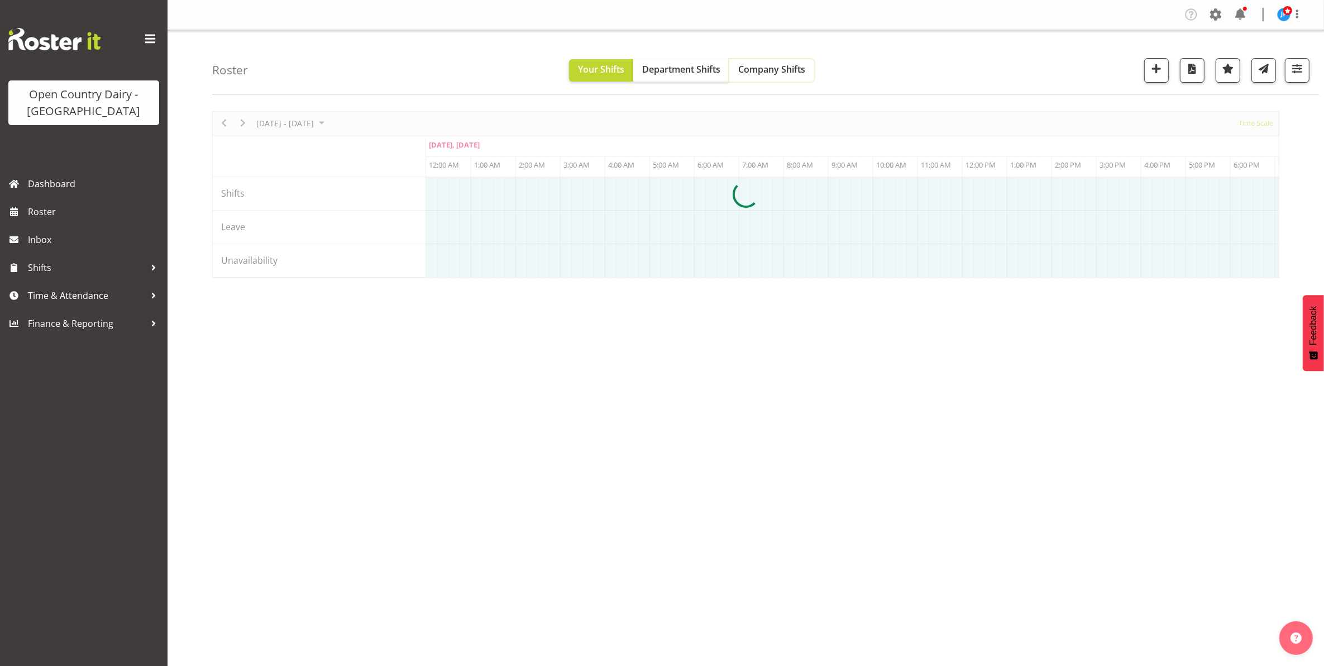
click at [791, 75] on span "Company Shifts" at bounding box center [771, 69] width 67 height 12
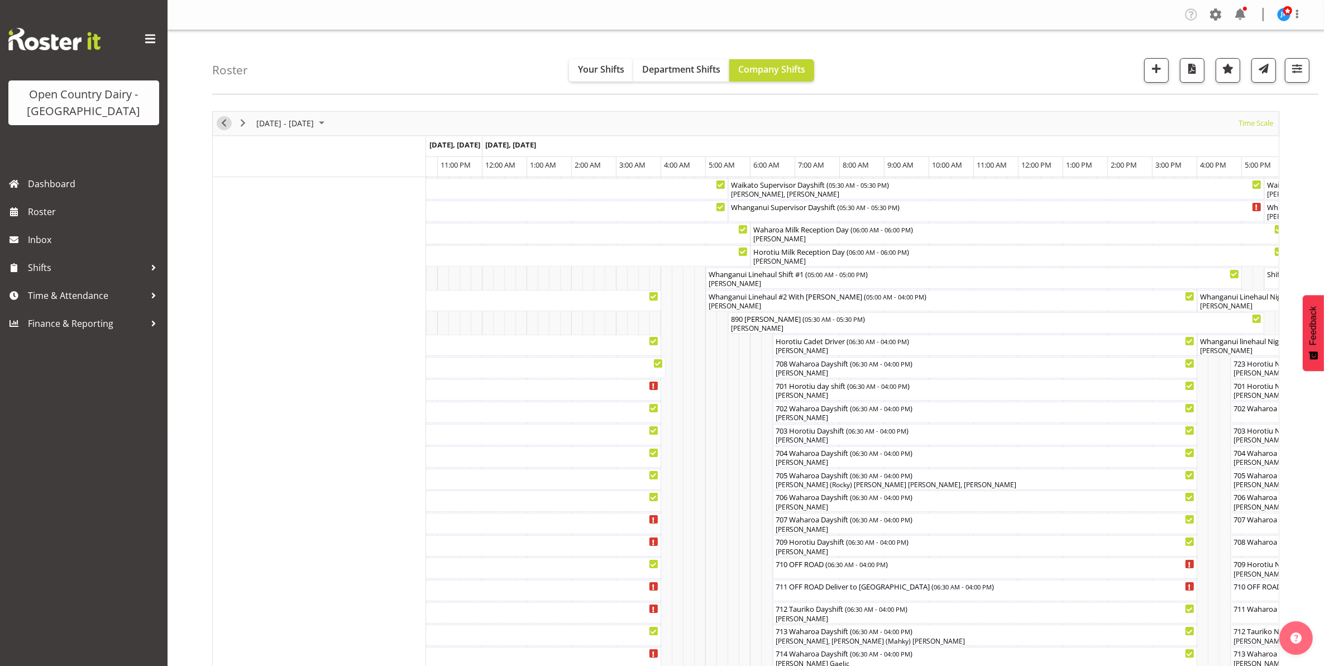
click at [221, 126] on span "Previous" at bounding box center [223, 123] width 13 height 14
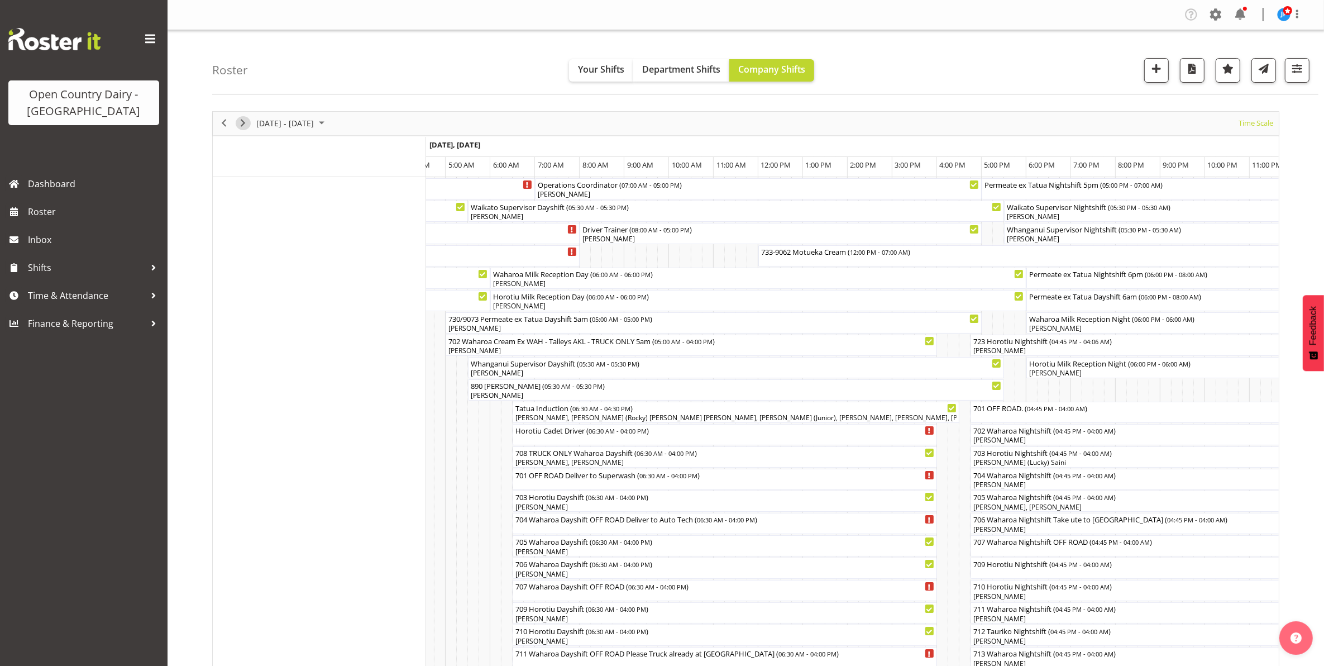
click at [241, 120] on span "Next" at bounding box center [242, 123] width 13 height 14
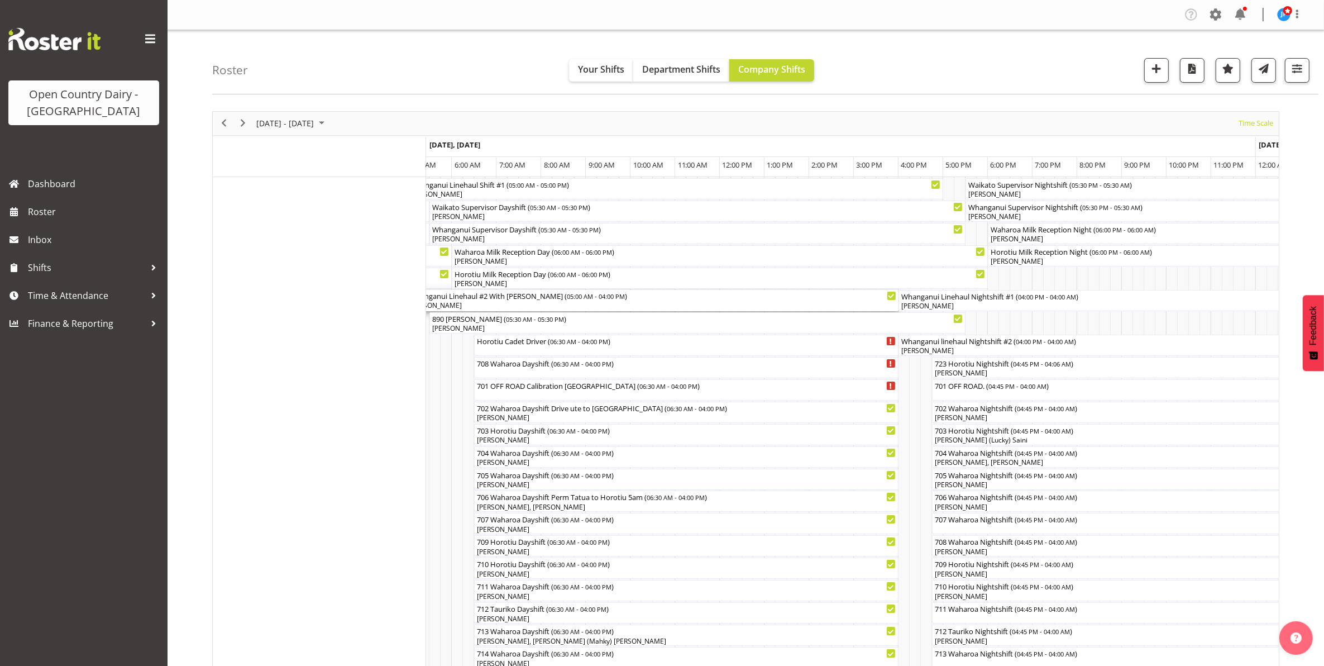
click at [490, 302] on div "Whanganui Linehaul #2 With [PERSON_NAME] ( 05:00 AM - 04:00 PM ) [PERSON_NAME]" at bounding box center [652, 300] width 487 height 21
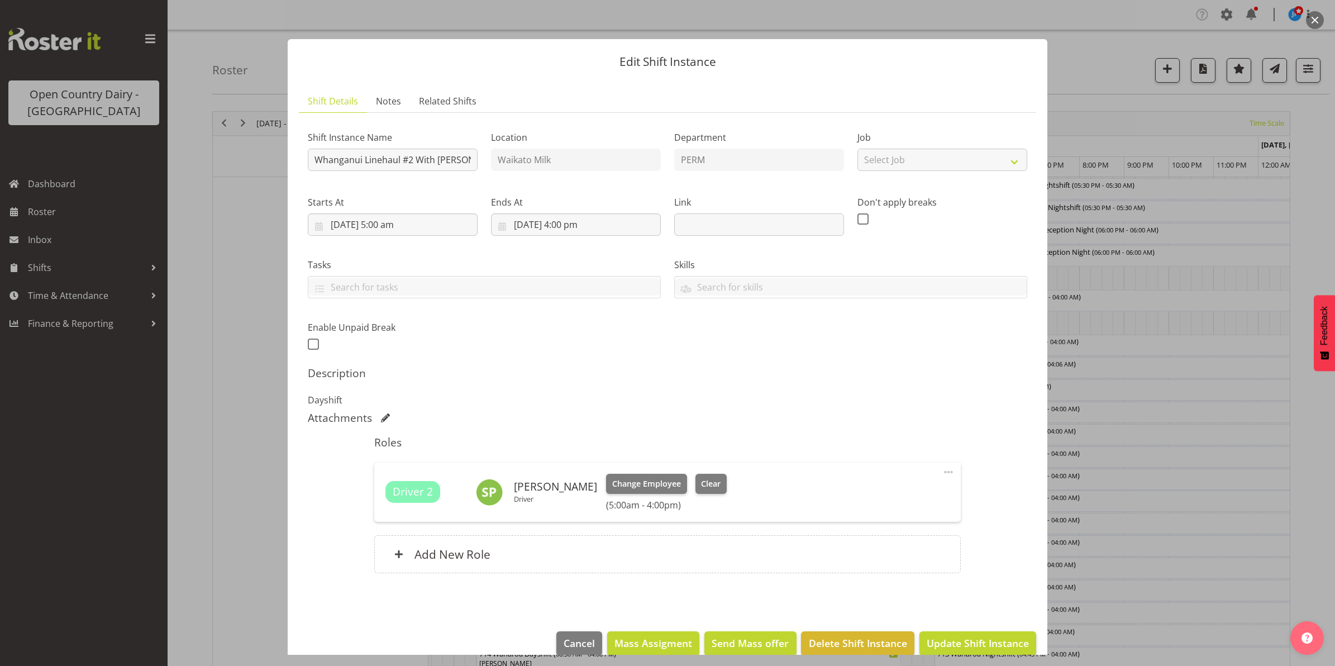
click at [1314, 18] on button "button" at bounding box center [1315, 20] width 18 height 18
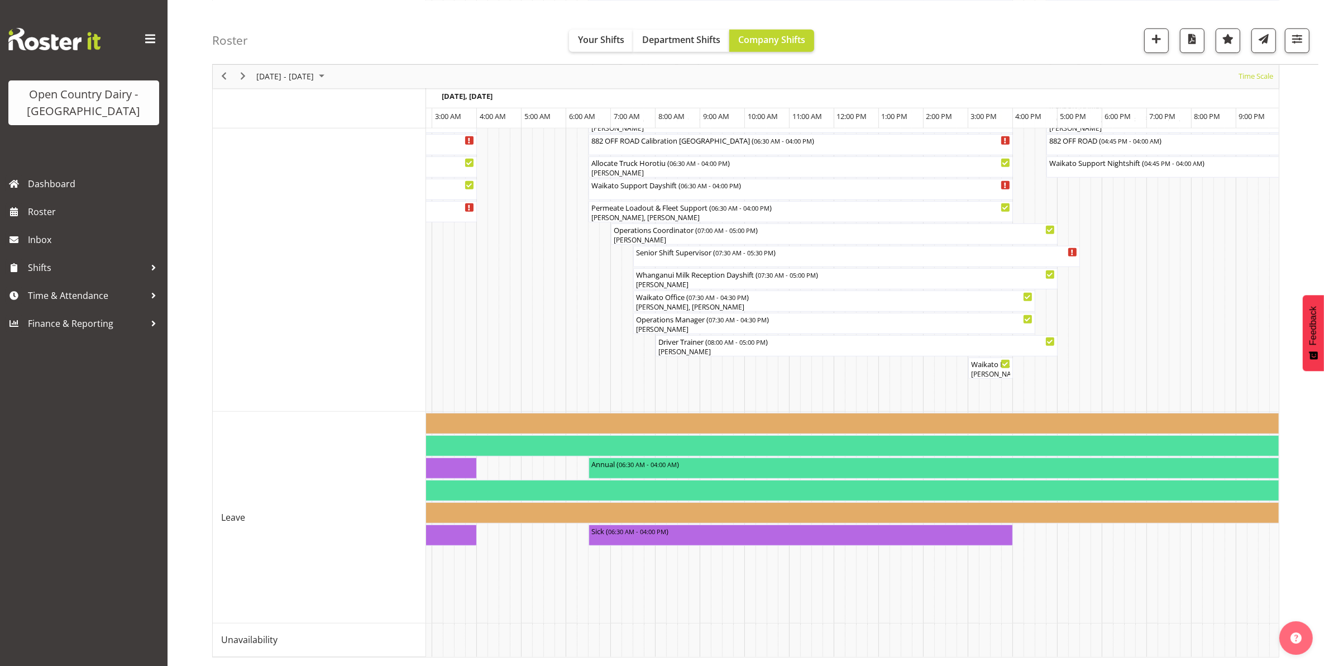
scroll to position [0, 1187]
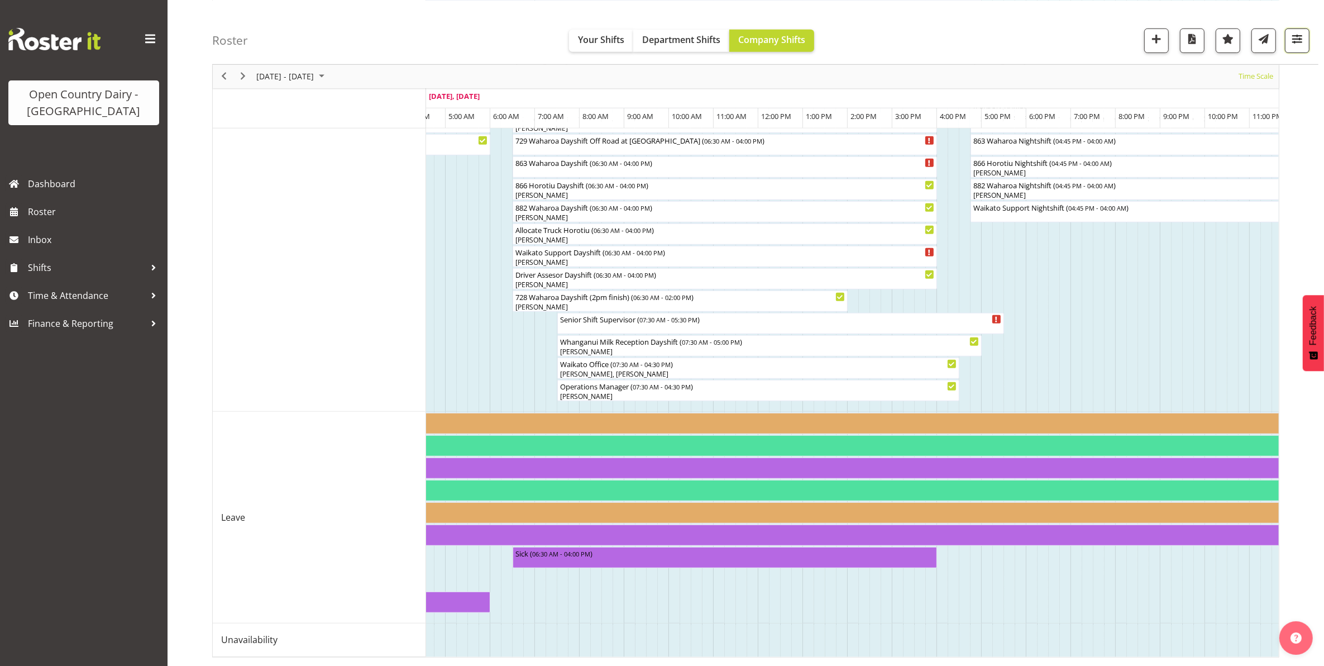
click at [1296, 37] on span "button" at bounding box center [1297, 38] width 15 height 15
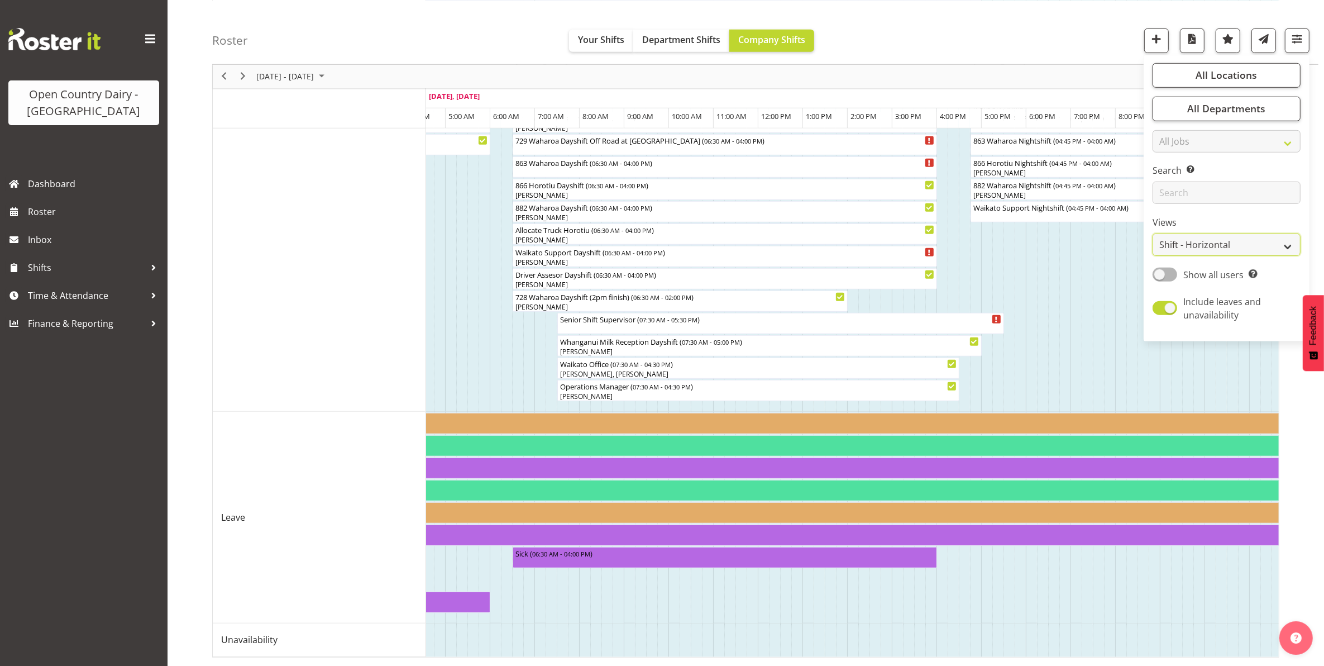
click at [1286, 244] on select "Staff Role Shift - Horizontal Shift - Vertical Staff - Location" at bounding box center [1227, 244] width 148 height 22
select select "staff"
click at [1153, 256] on select "Staff Role Shift - Horizontal Shift - Vertical Staff - Location" at bounding box center [1227, 244] width 148 height 22
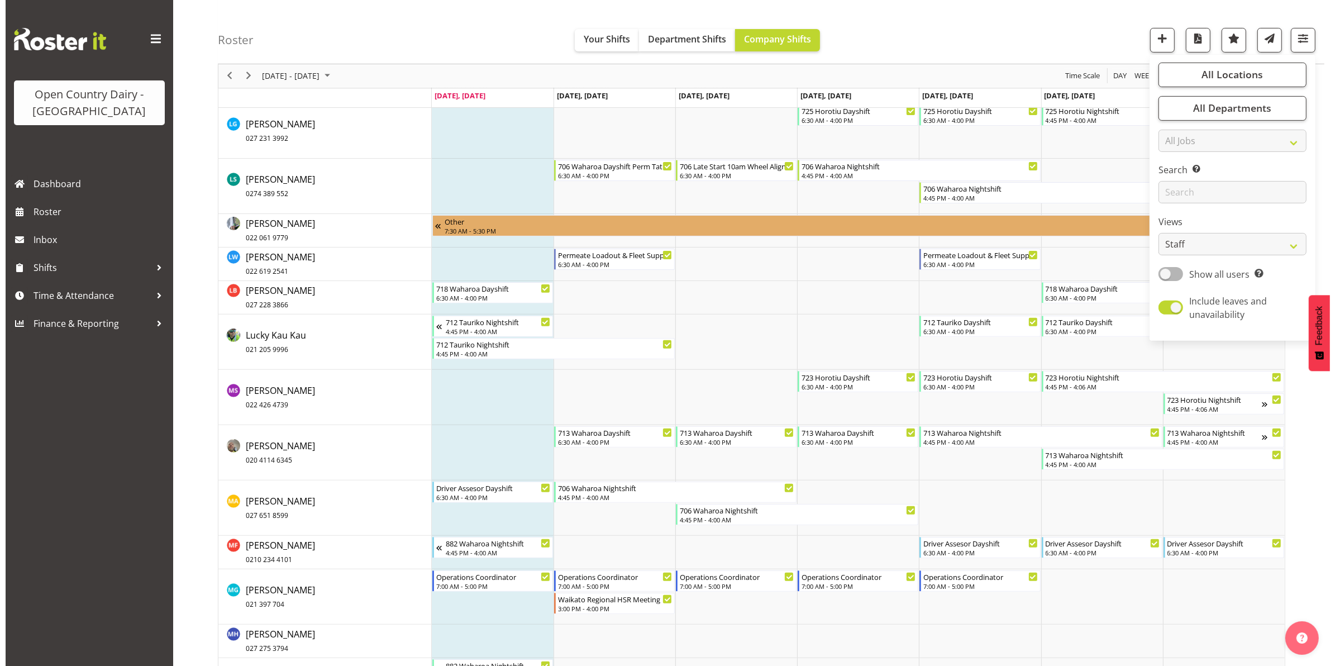
scroll to position [5655, 0]
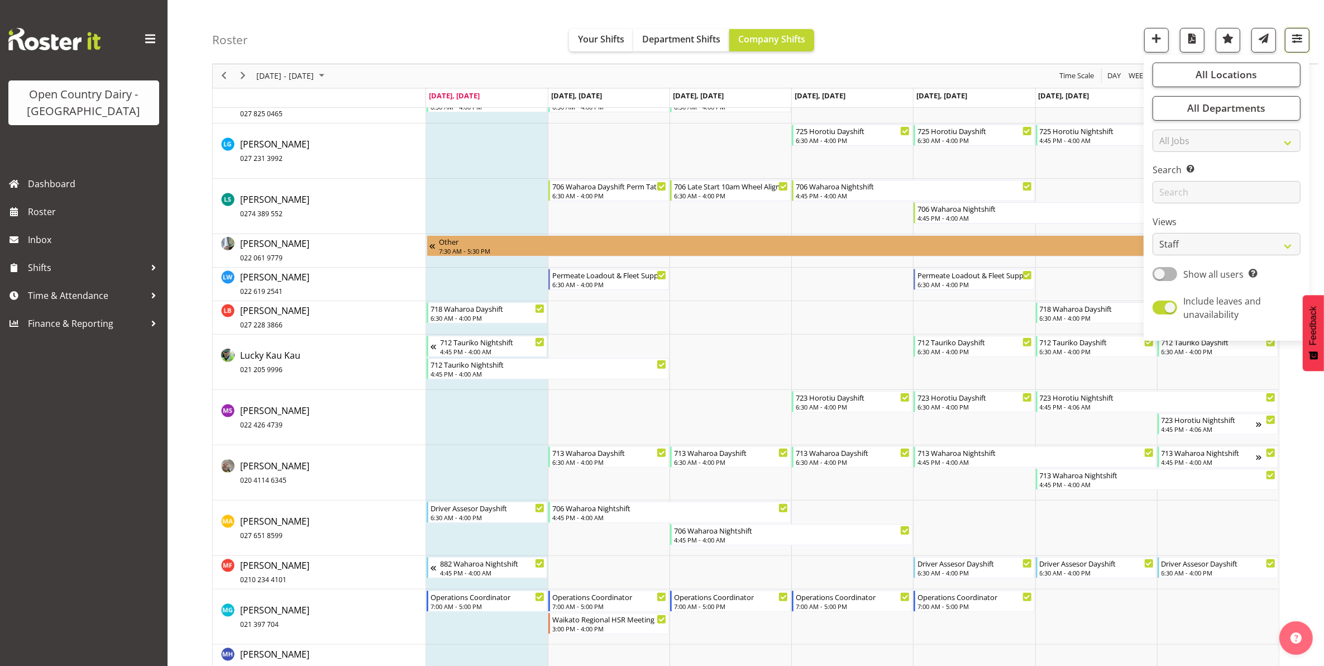
click at [1297, 42] on span "button" at bounding box center [1297, 38] width 15 height 15
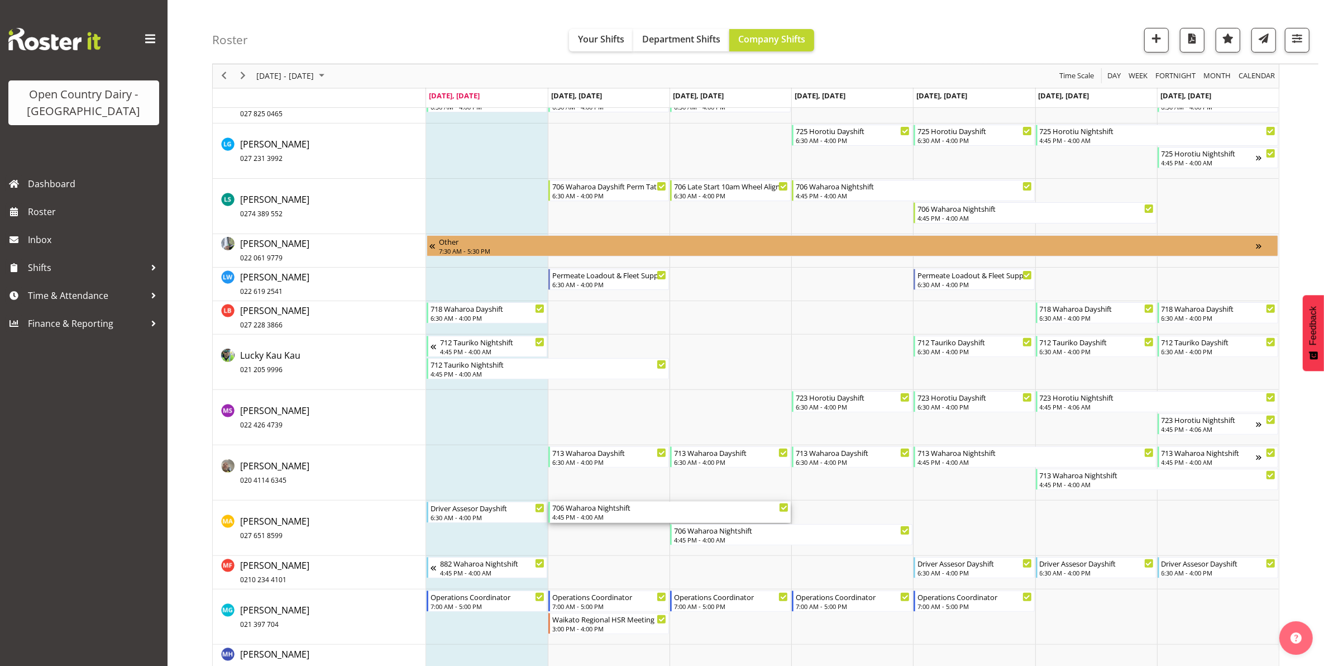
click at [604, 513] on div "706 Waharoa Nightshift 4:45 PM - 4:00 AM" at bounding box center [670, 512] width 236 height 21
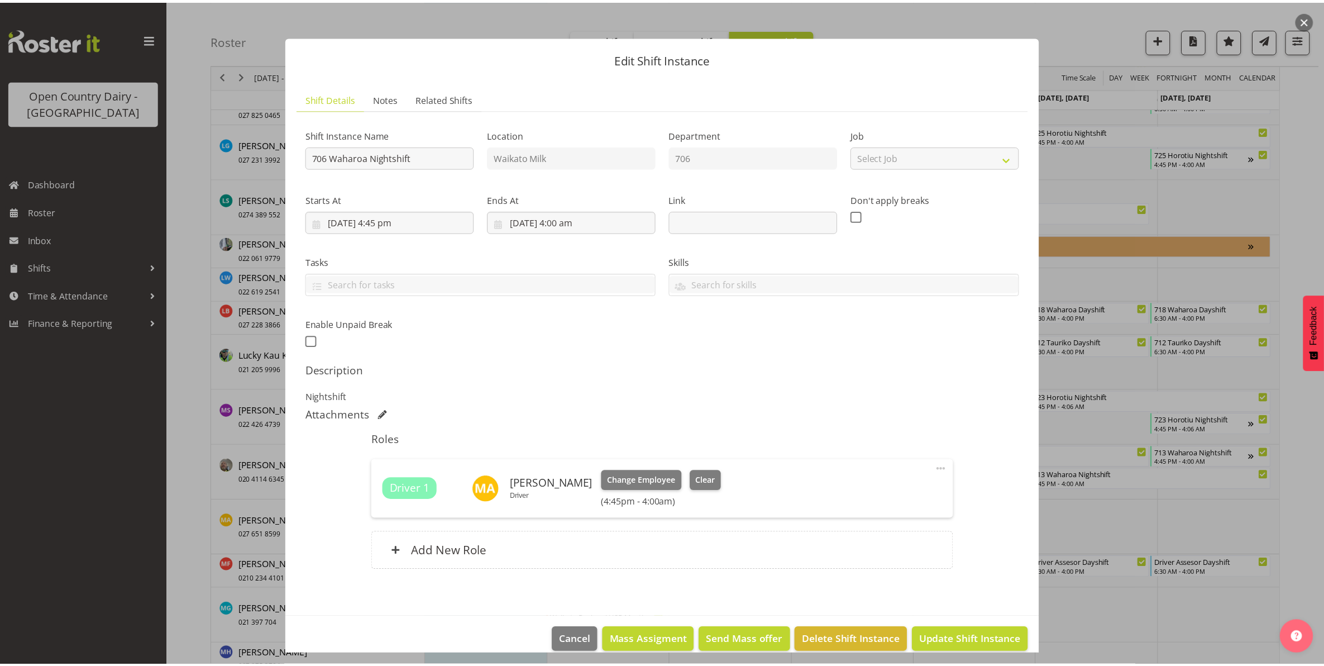
scroll to position [0, 0]
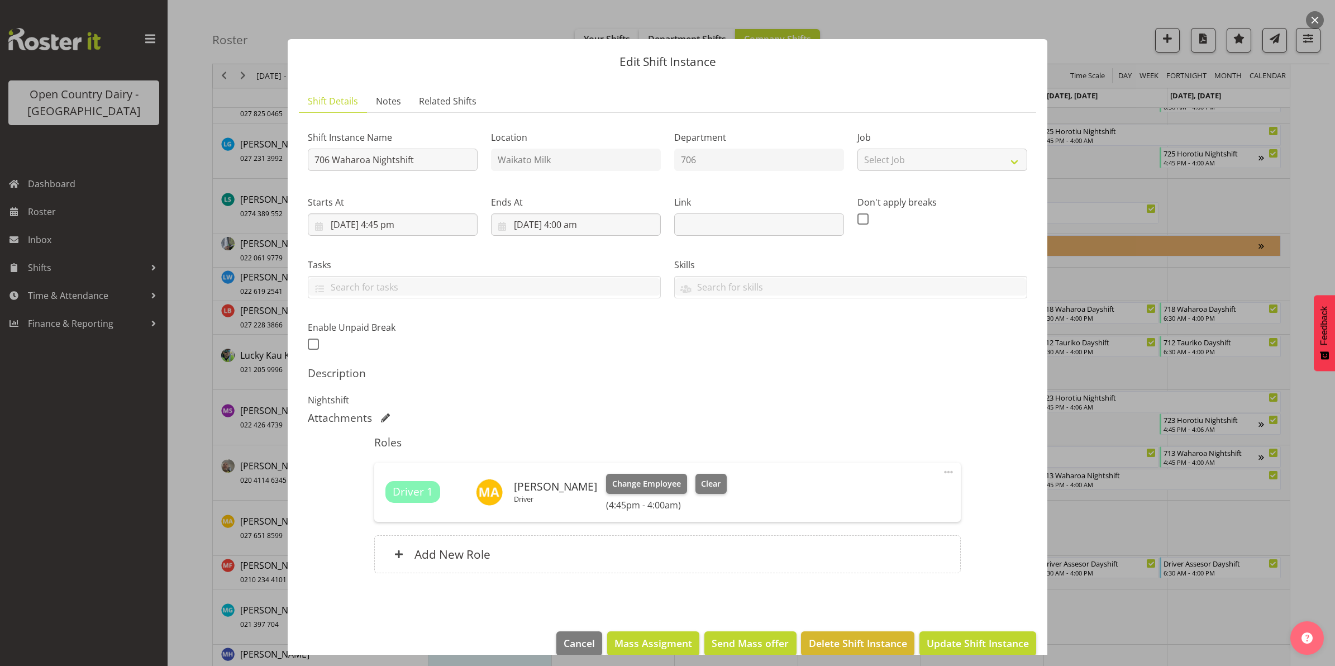
click at [1316, 18] on button "button" at bounding box center [1315, 20] width 18 height 18
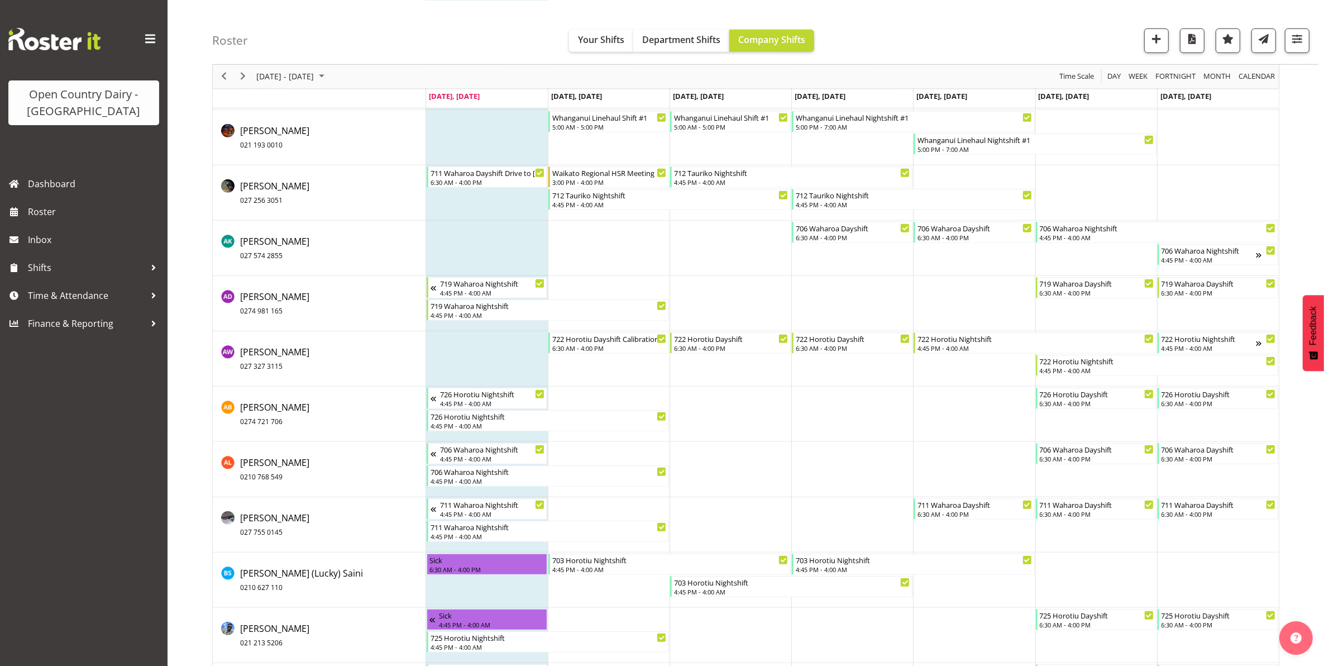
scroll to position [4601, 0]
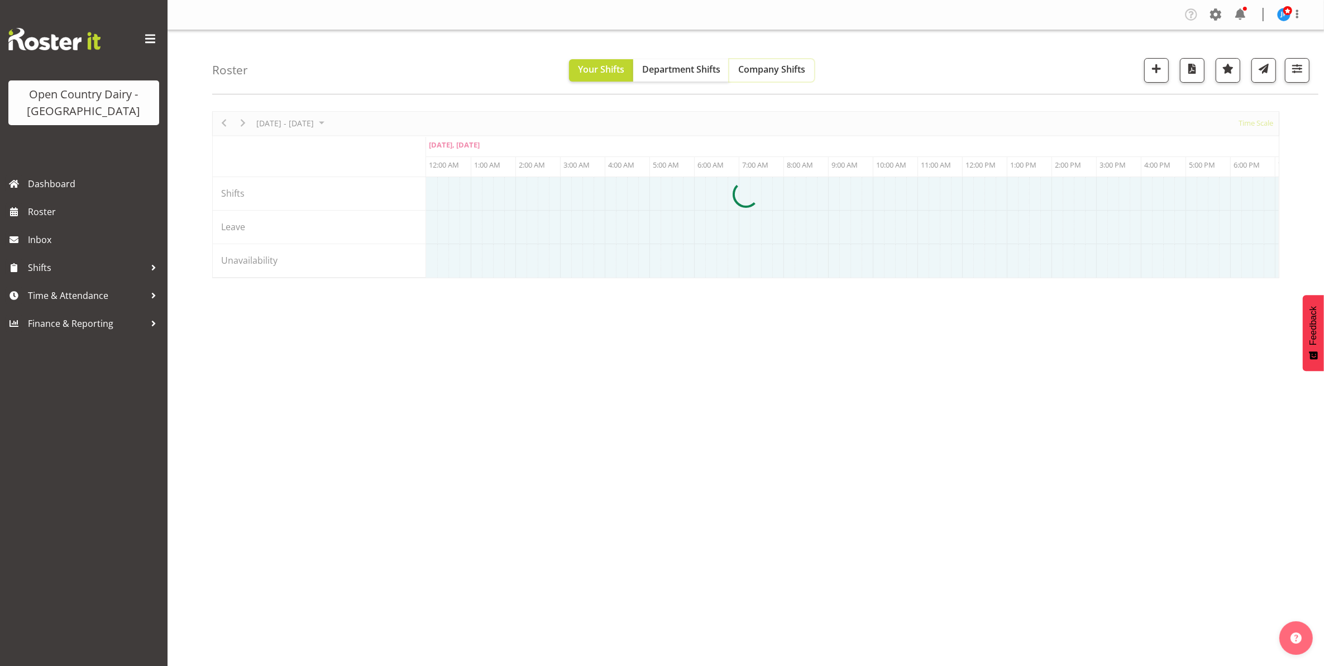
click at [774, 65] on span "Company Shifts" at bounding box center [771, 69] width 67 height 12
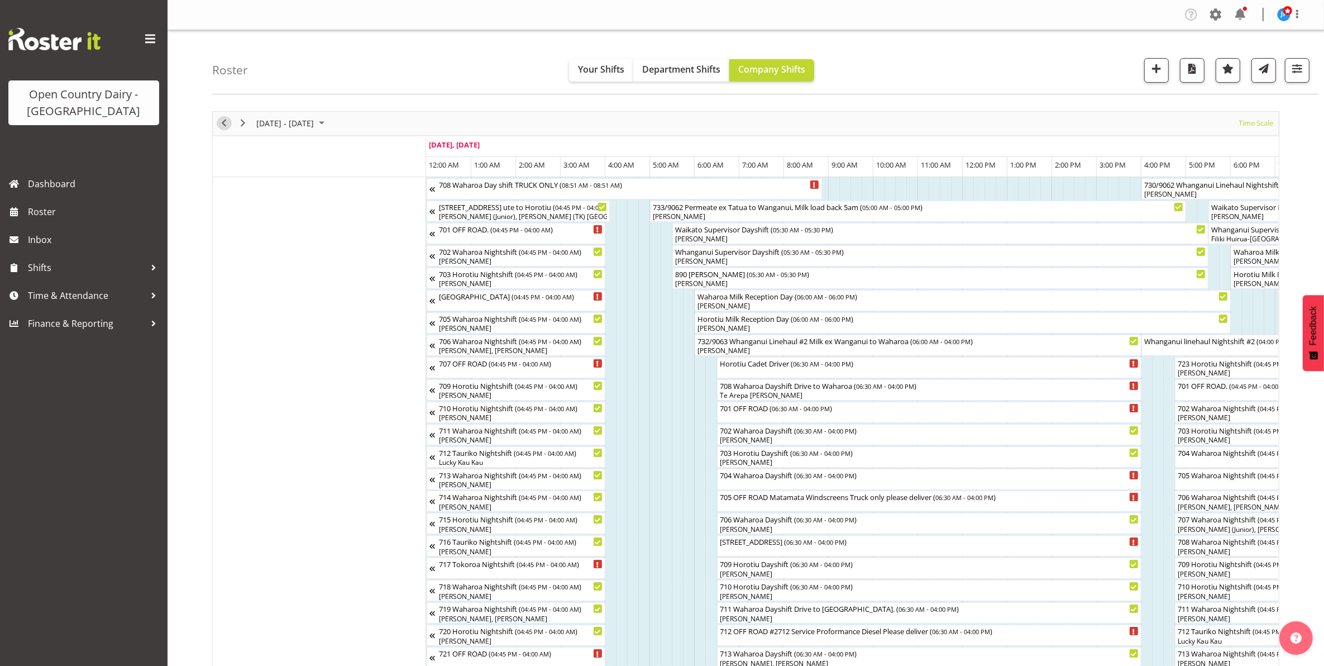
click at [222, 123] on span "Previous" at bounding box center [223, 123] width 13 height 14
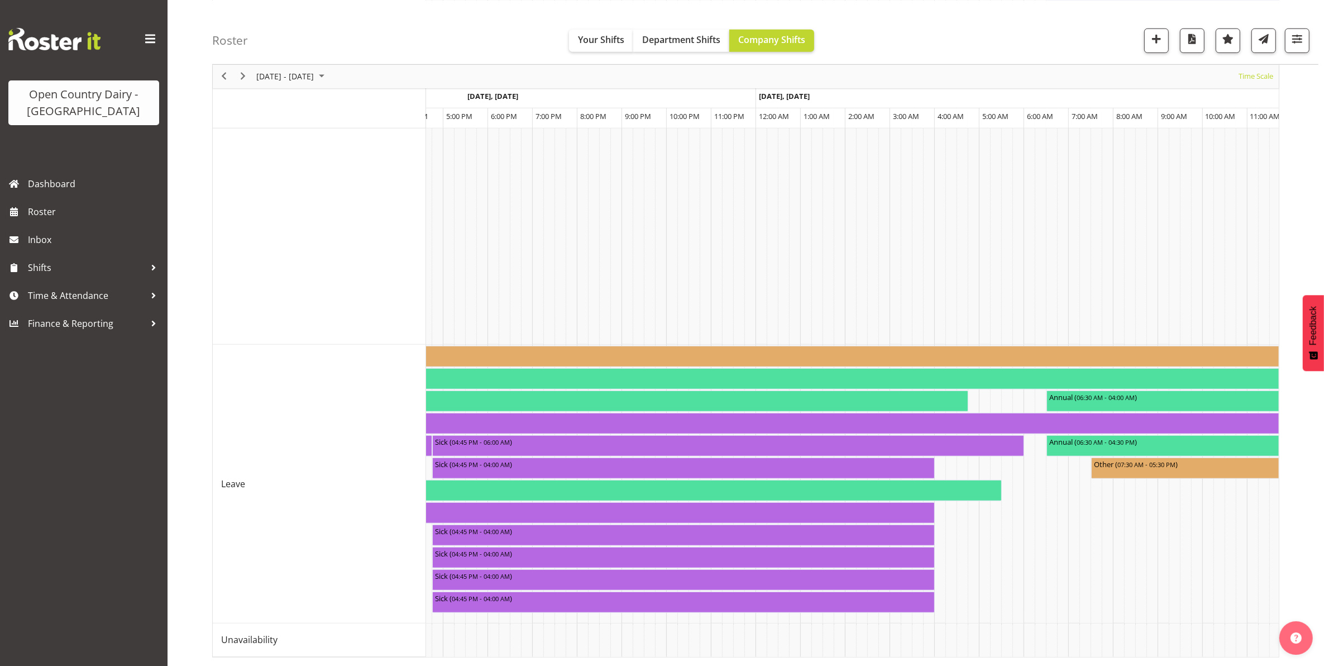
scroll to position [0, 6041]
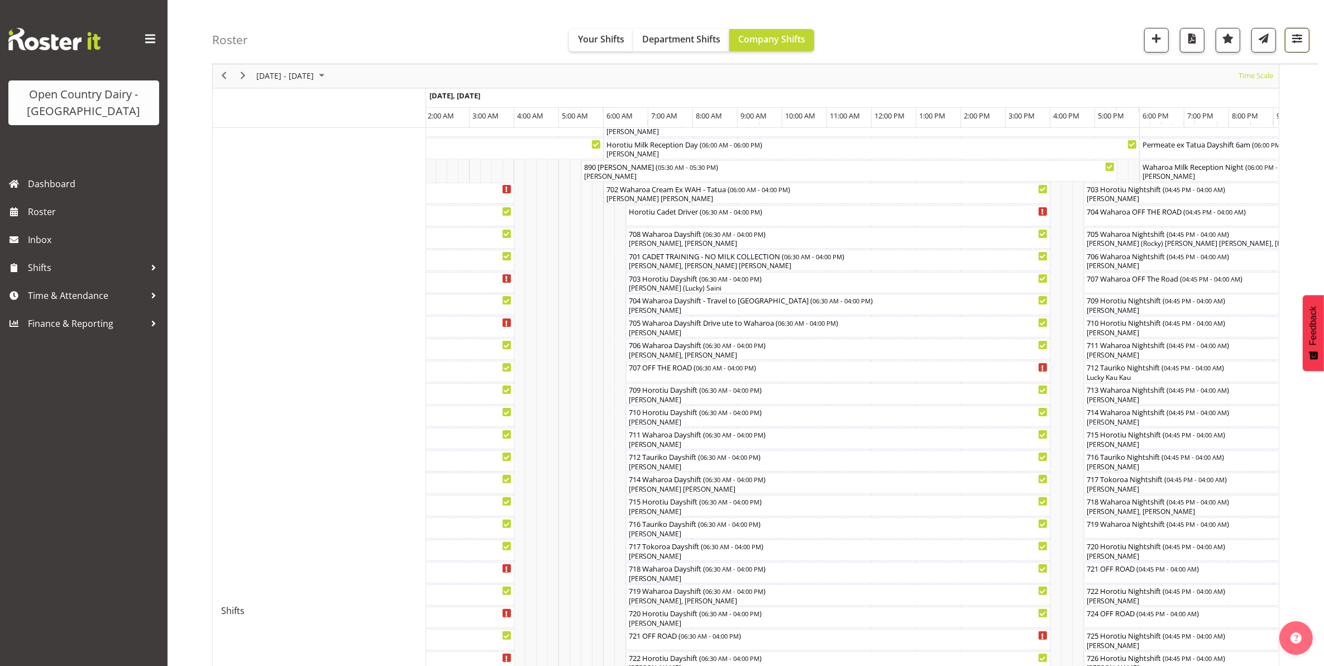
click at [1297, 40] on span "button" at bounding box center [1297, 38] width 15 height 15
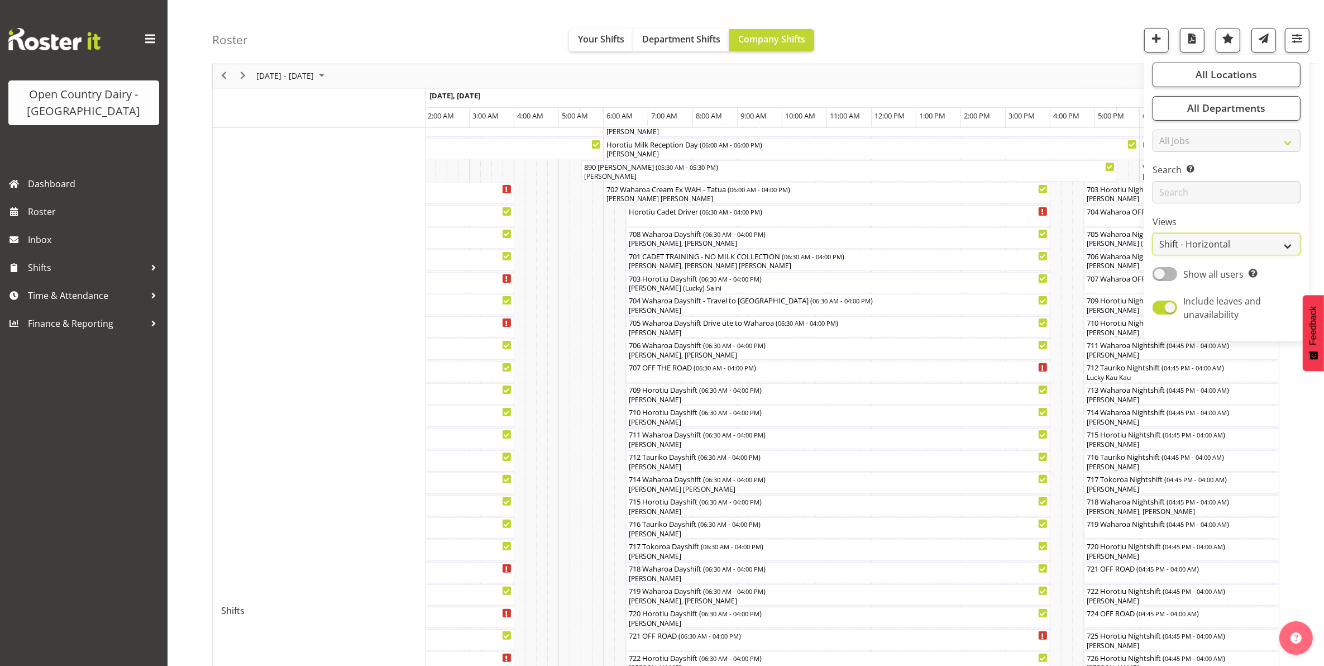
click at [1196, 244] on select "Staff Role Shift - Horizontal Shift - Vertical Staff - Location" at bounding box center [1227, 244] width 148 height 22
select select "staff"
click at [1153, 256] on select "Staff Role Shift - Horizontal Shift - Vertical Staff - Location" at bounding box center [1227, 244] width 148 height 22
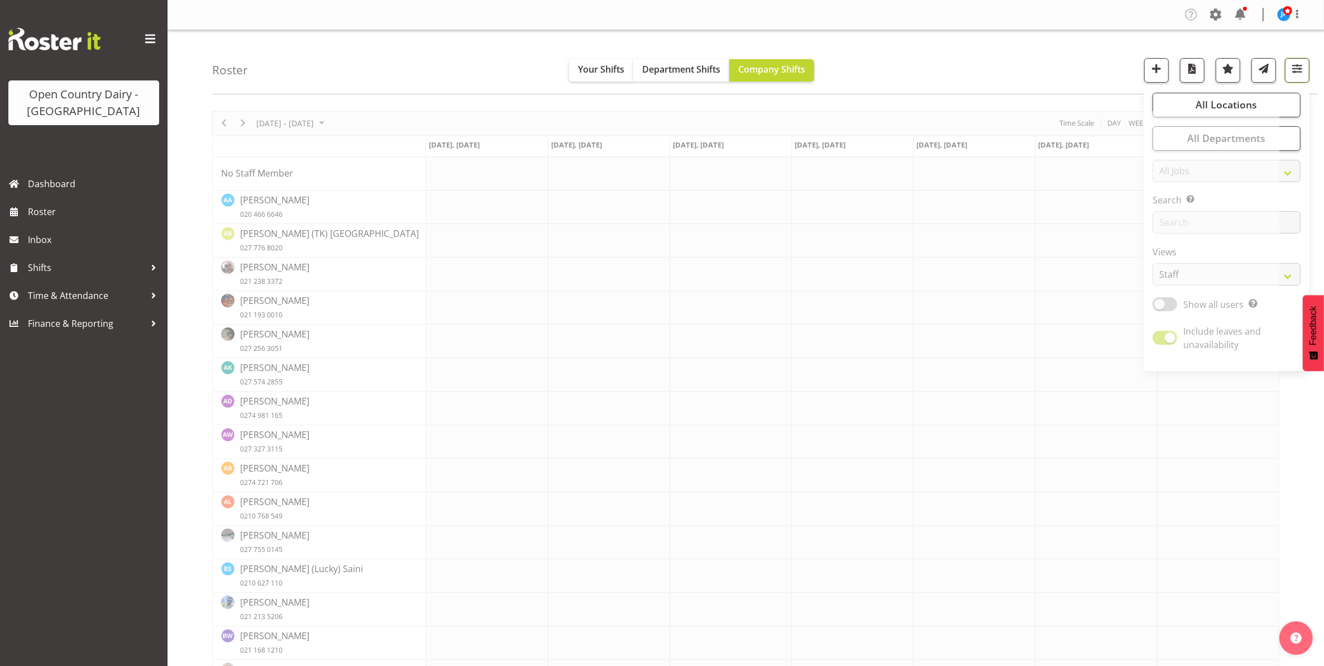
drag, startPoint x: 1299, startPoint y: 70, endPoint x: 1317, endPoint y: 107, distance: 41.2
click at [1299, 73] on span "button" at bounding box center [1297, 68] width 15 height 15
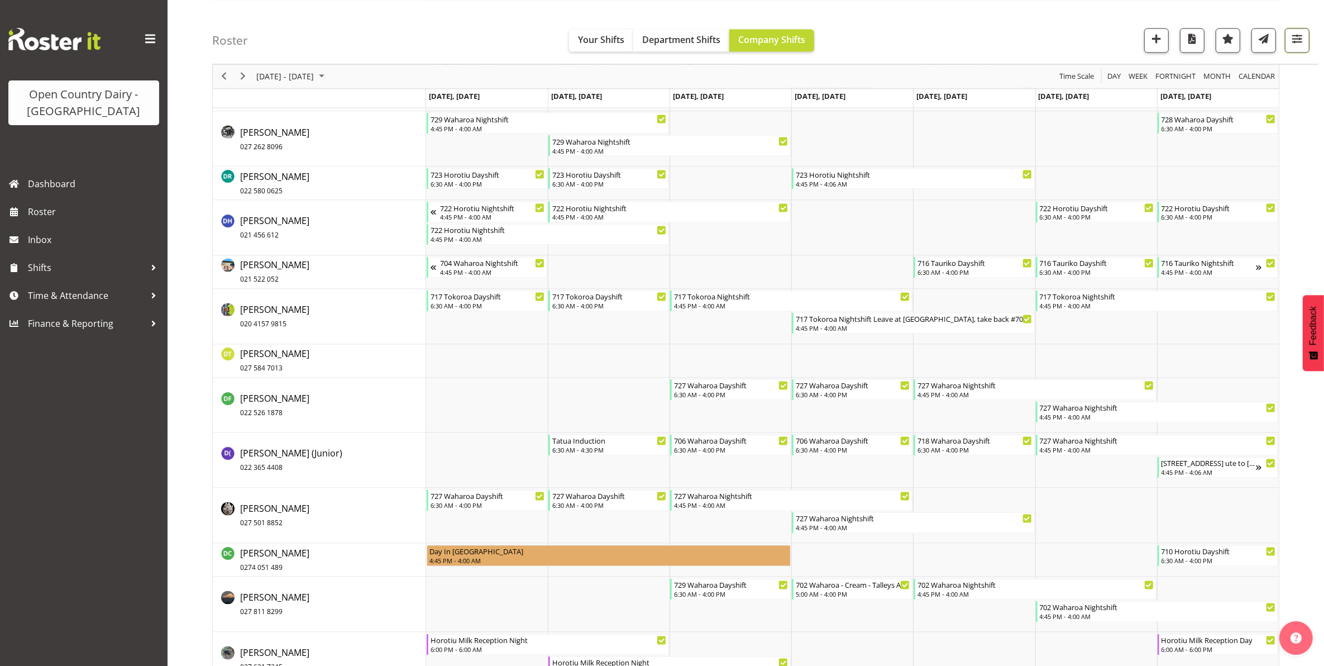
scroll to position [2444, 0]
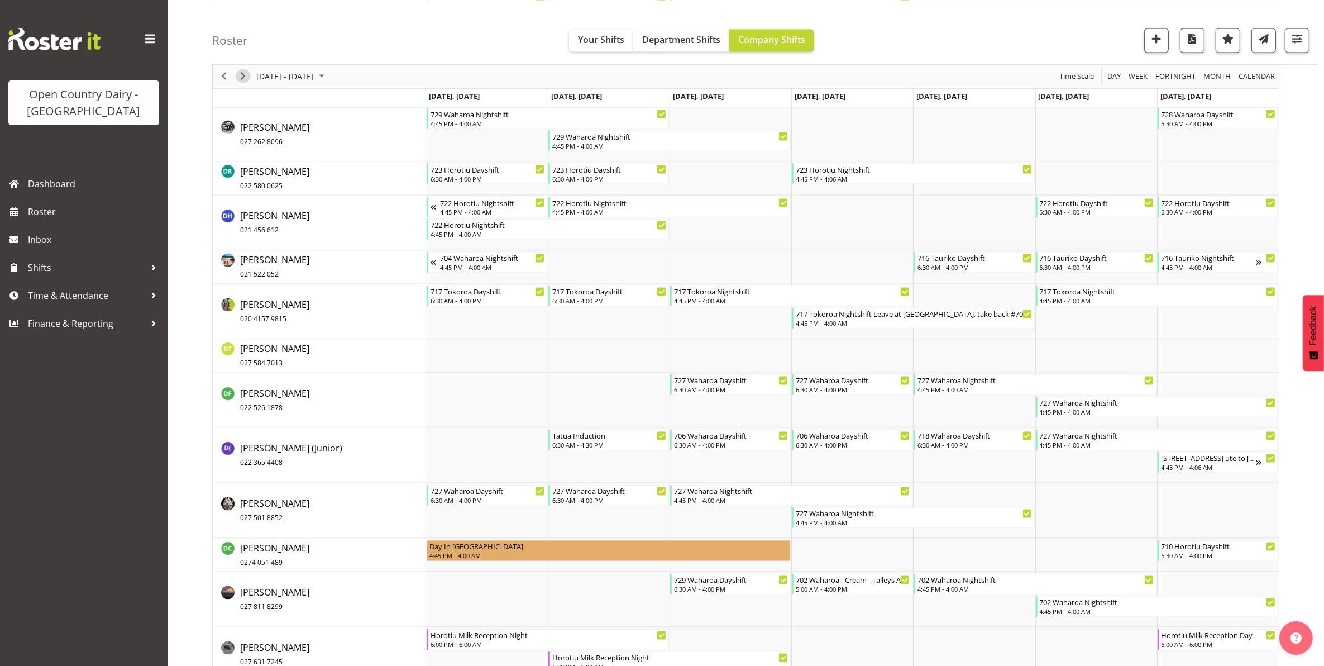
click at [244, 74] on span "Next" at bounding box center [242, 76] width 13 height 14
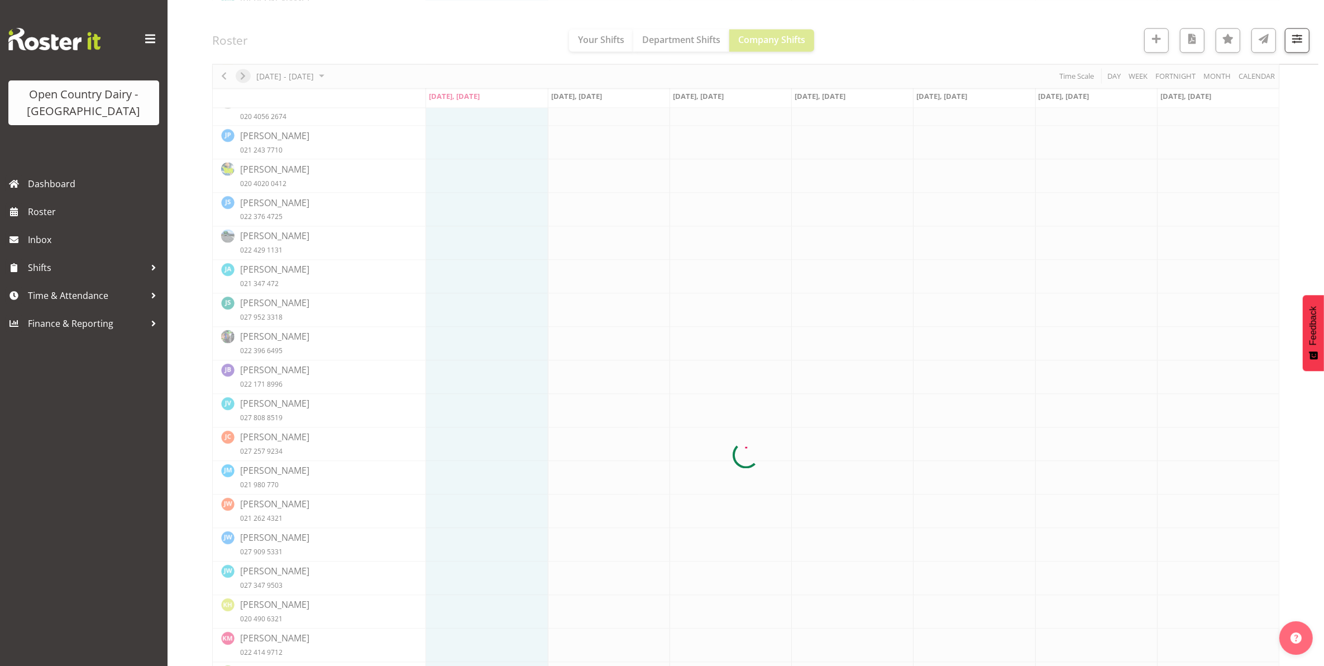
scroll to position [0, 0]
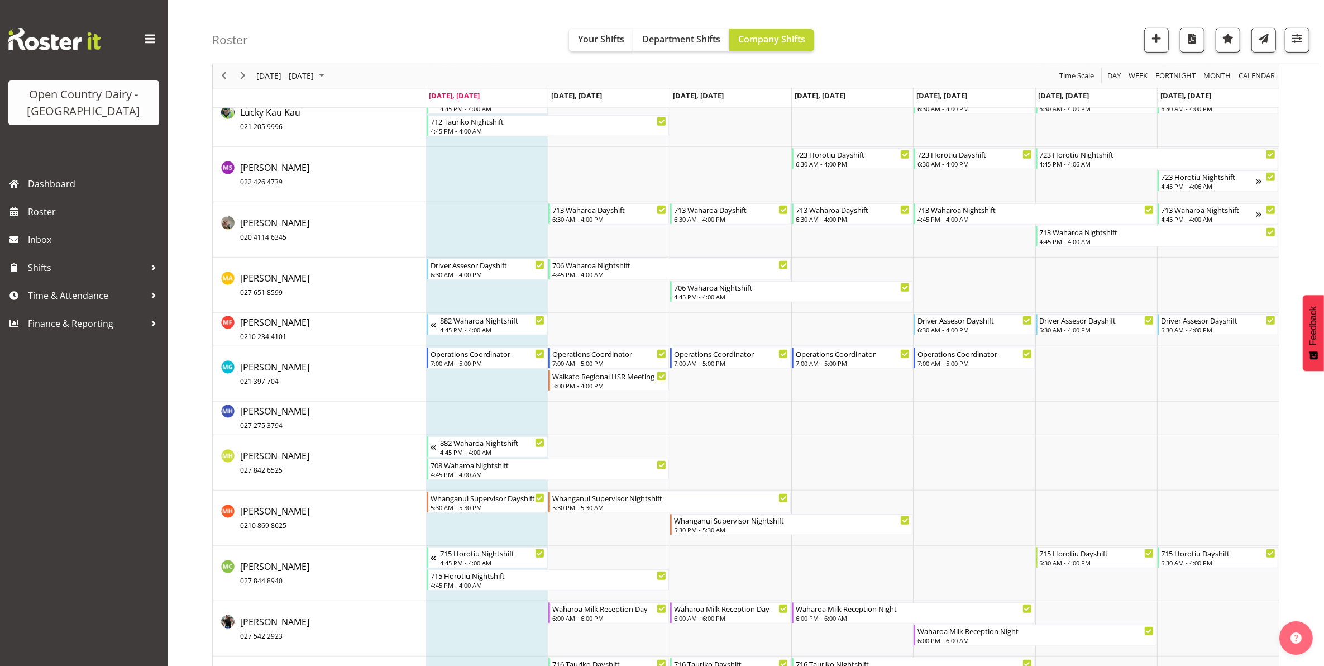
scroll to position [5934, 0]
